Goal: Find specific page/section: Find specific page/section

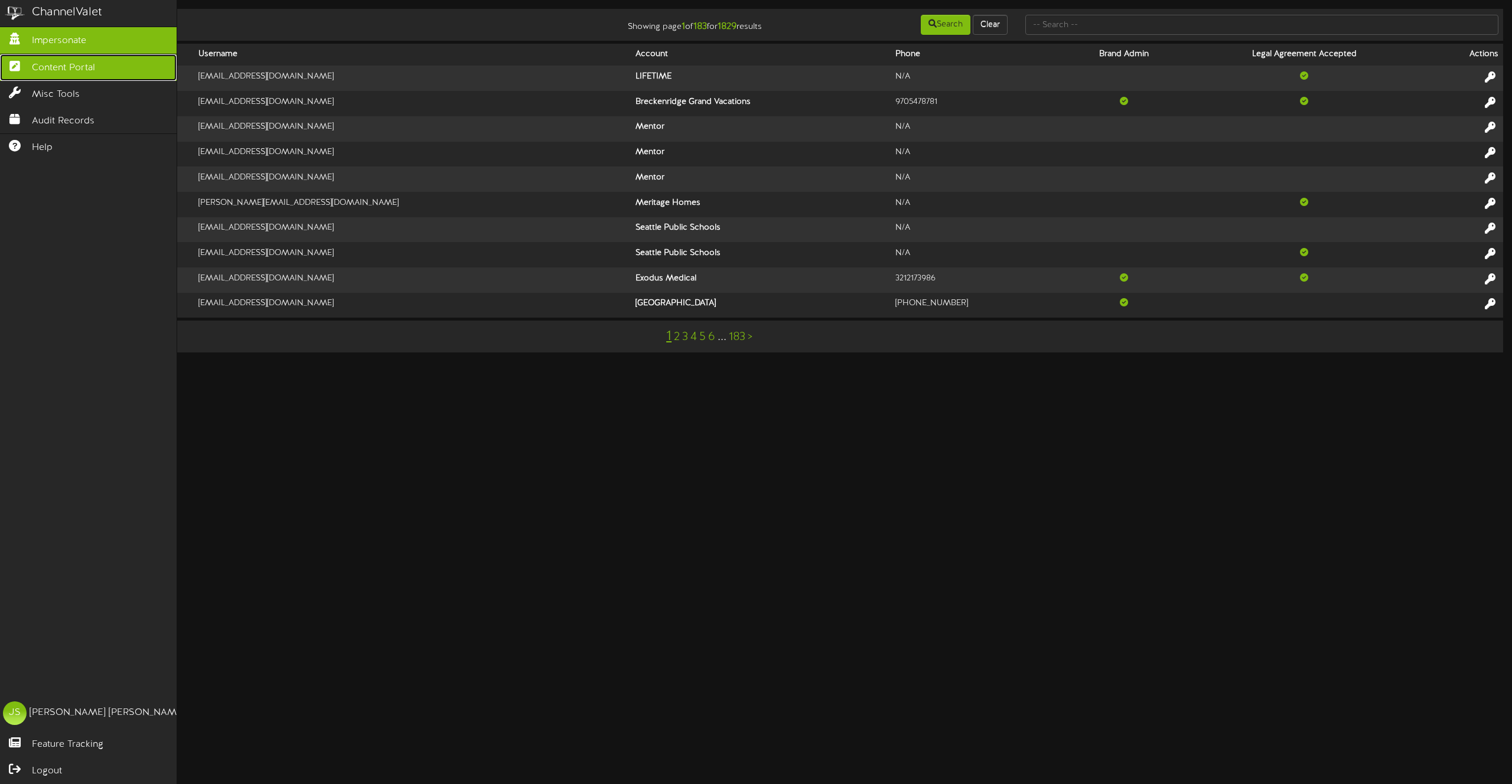
click at [29, 66] on link "Content Portal" at bounding box center [88, 67] width 176 height 26
